Goal: Check status: Check status

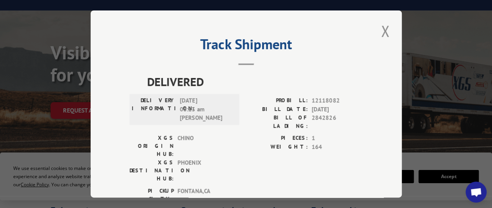
scroll to position [23, 0]
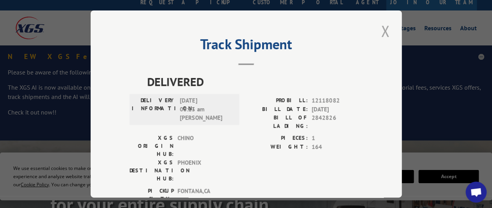
click at [383, 26] on button "Close modal" at bounding box center [385, 30] width 13 height 21
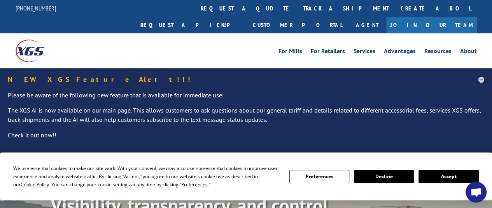
click at [297, 6] on link "track a shipment" at bounding box center [346, 8] width 98 height 17
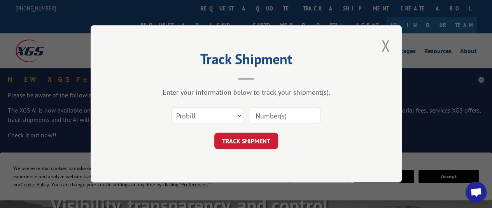
click at [263, 115] on input at bounding box center [285, 116] width 72 height 16
drag, startPoint x: 238, startPoint y: 115, endPoint x: 232, endPoint y: 122, distance: 9.4
click at [237, 116] on select "Select category... Probill BOL PO" at bounding box center [207, 116] width 72 height 16
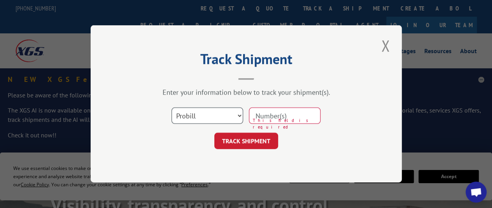
select select "bol"
click at [171, 108] on select "Select category... Probill BOL PO" at bounding box center [207, 116] width 72 height 16
click at [261, 118] on input at bounding box center [285, 116] width 72 height 16
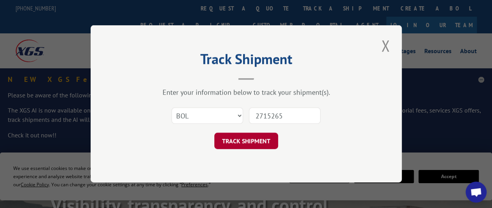
type input "2715265"
click at [260, 139] on button "TRACK SHIPMENT" at bounding box center [246, 141] width 64 height 16
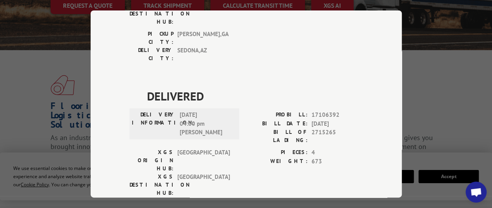
scroll to position [259, 0]
click at [436, 50] on div "Track Shipment DELIVERED DELIVERY INFORMATION: [DATE] 12:15 pm [PERSON_NAME]: 1…" at bounding box center [246, 104] width 492 height 208
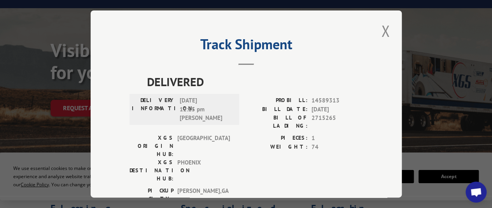
scroll to position [155, 0]
click at [379, 26] on button "Close modal" at bounding box center [385, 30] width 13 height 21
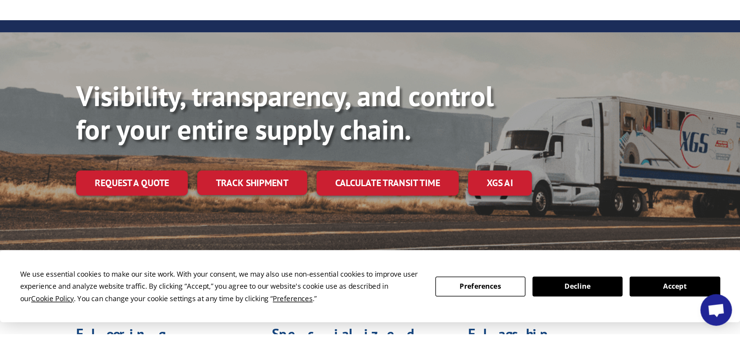
scroll to position [0, 0]
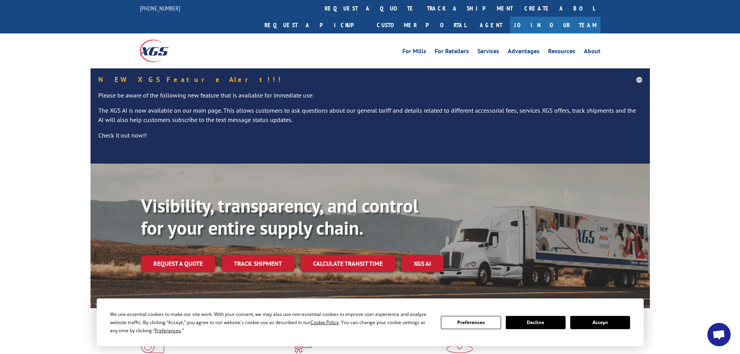
click at [491, 208] on button "Decline" at bounding box center [536, 322] width 60 height 13
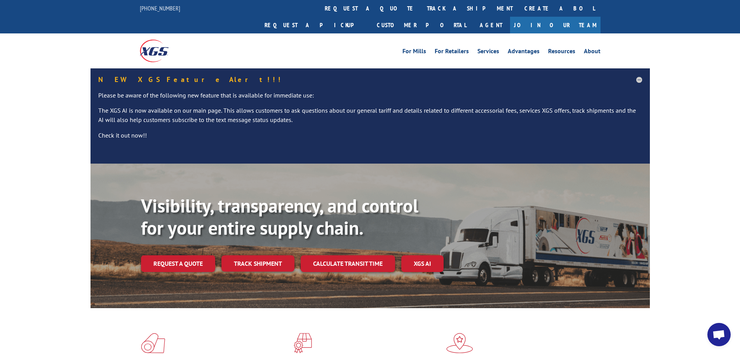
click at [347, 208] on link "Calculate transit time" at bounding box center [348, 263] width 94 height 17
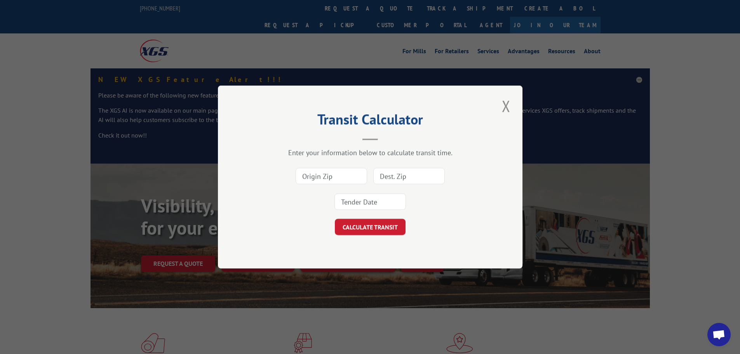
click at [345, 176] on input at bounding box center [332, 176] width 72 height 16
click at [405, 177] on input at bounding box center [410, 176] width 72 height 16
type input "98366"
click at [322, 175] on input at bounding box center [332, 176] width 72 height 16
type input "08079"
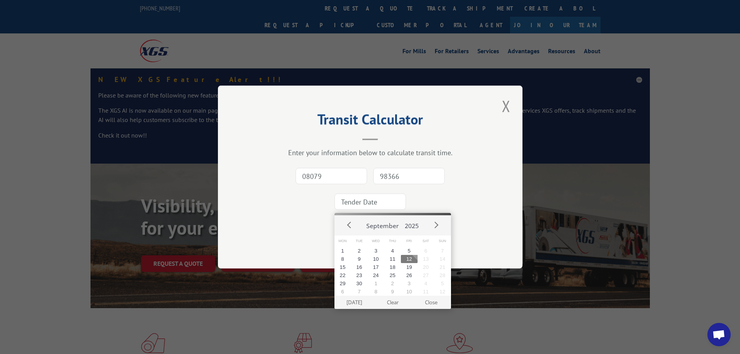
click at [378, 203] on input at bounding box center [371, 202] width 72 height 16
click at [411, 208] on button "12" at bounding box center [409, 259] width 17 height 8
type input "[DATE]"
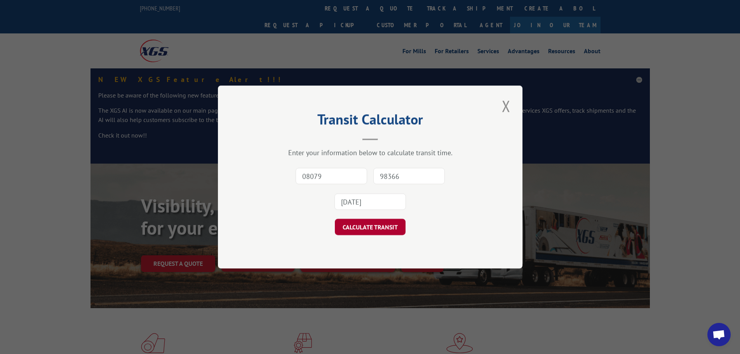
click at [376, 208] on button "CALCULATE TRANSIT" at bounding box center [370, 227] width 71 height 16
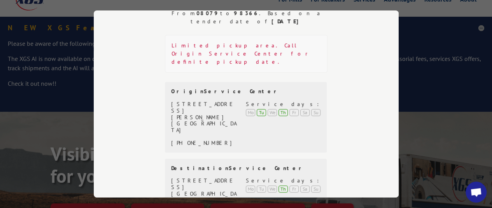
scroll to position [169, 0]
